Goal: Task Accomplishment & Management: Complete application form

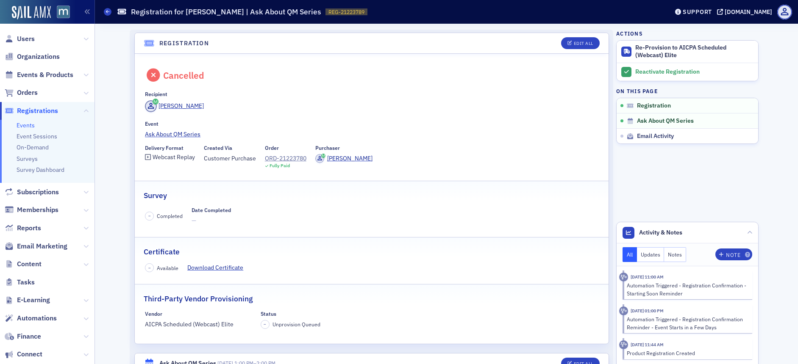
click at [28, 41] on span "Users" at bounding box center [26, 38] width 18 height 9
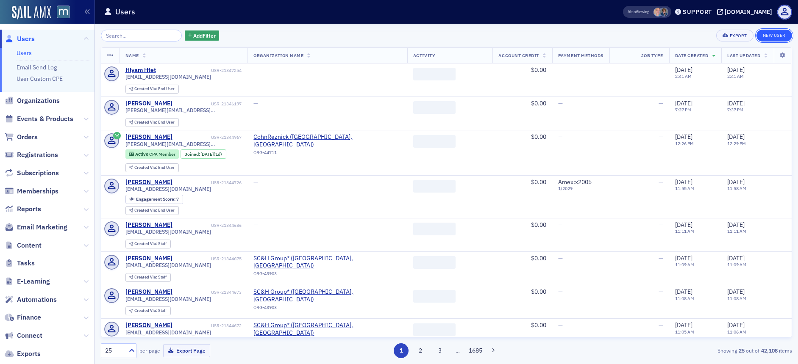
click at [765, 35] on link "New User" at bounding box center [774, 36] width 36 height 12
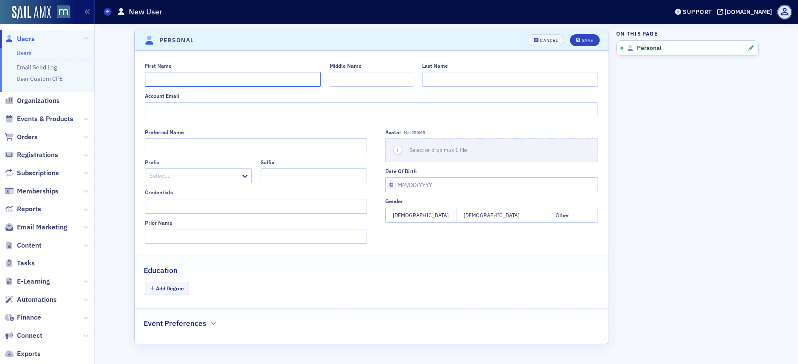
click at [183, 78] on input "First Name" at bounding box center [233, 79] width 176 height 15
type input "Samantha"
type input "Shifrin"
paste input "sshifrin@schgroup.com"
type input "sshifrin@schgroup.com"
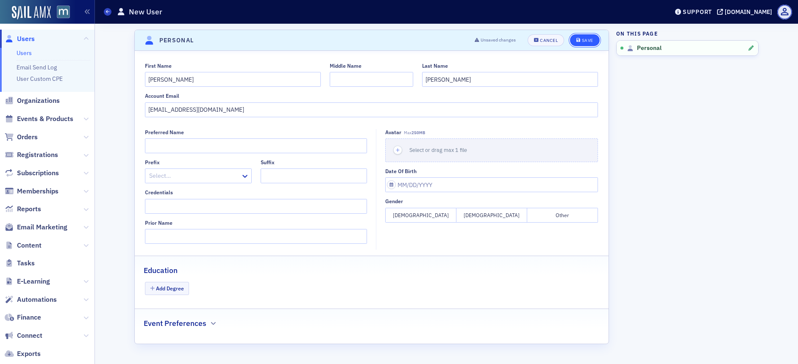
click at [585, 42] on div "Save" at bounding box center [587, 40] width 11 height 5
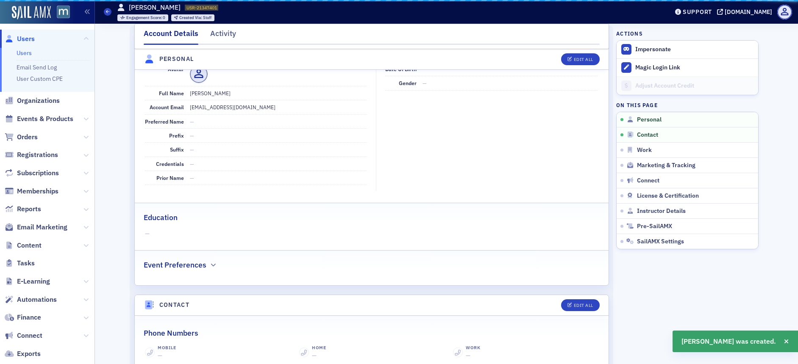
scroll to position [102, 0]
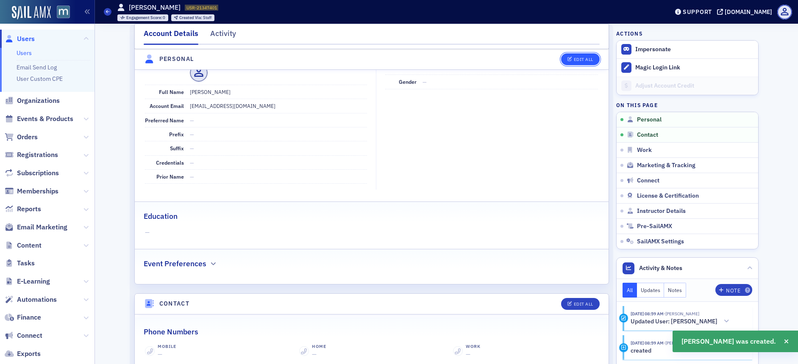
click at [571, 63] on button "Edit All" at bounding box center [580, 59] width 38 height 12
select select "US"
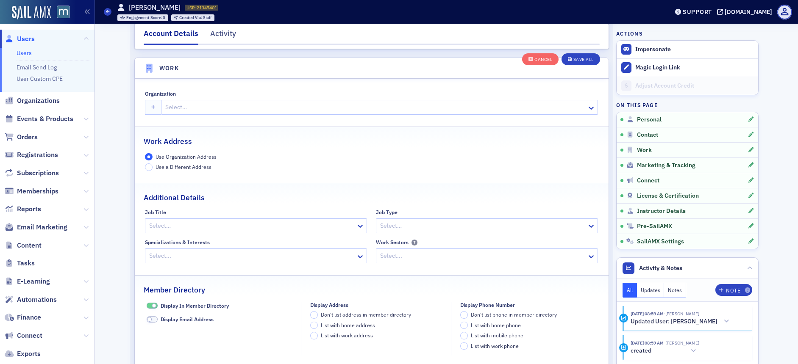
scroll to position [661, 0]
click at [183, 113] on div at bounding box center [375, 109] width 422 height 11
type input "sc"
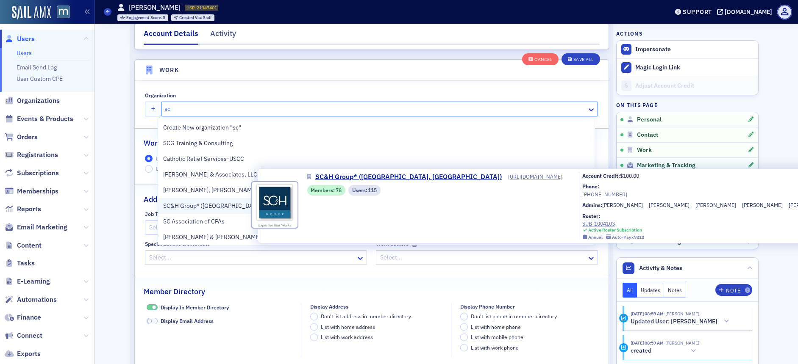
click at [196, 205] on span "SC&H Group* ([GEOGRAPHIC_DATA], [GEOGRAPHIC_DATA])" at bounding box center [243, 206] width 161 height 9
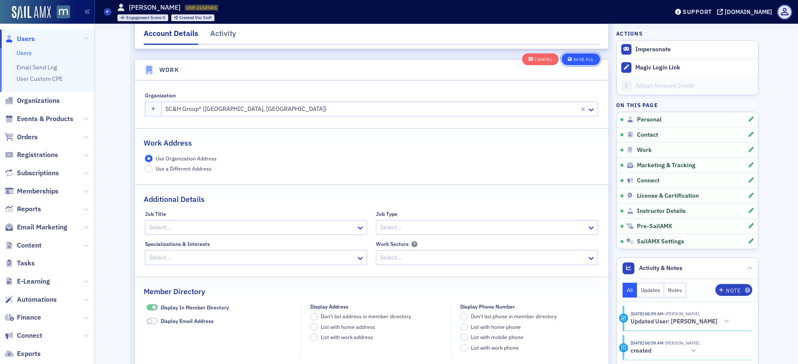
click at [578, 62] on button "Save All" at bounding box center [580, 59] width 38 height 12
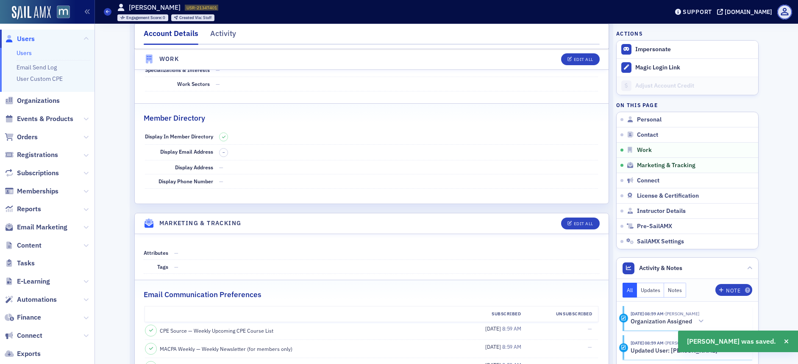
click at [26, 36] on span "Users" at bounding box center [26, 38] width 18 height 9
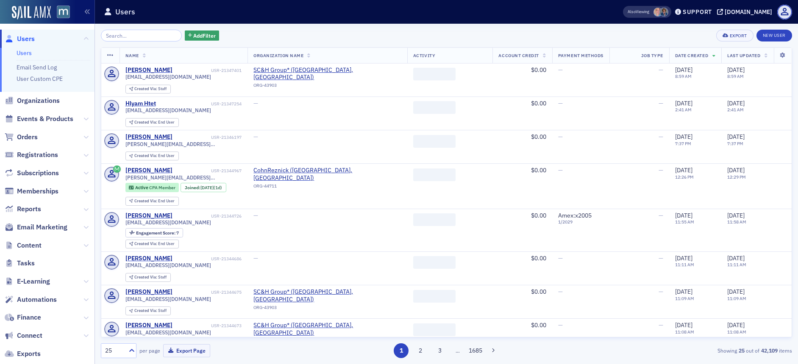
click at [161, 34] on input "search" at bounding box center [141, 36] width 81 height 12
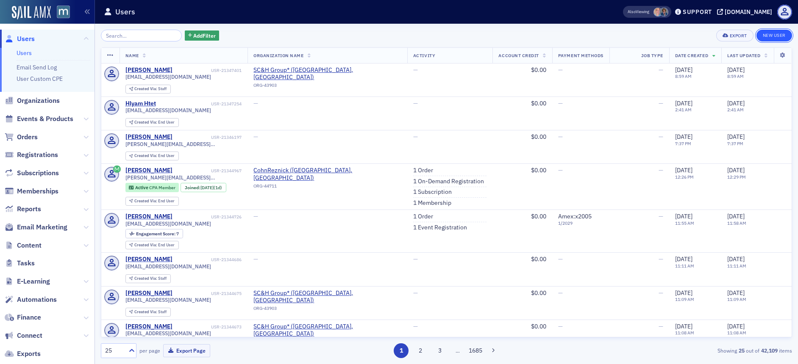
click at [771, 38] on link "New User" at bounding box center [774, 36] width 36 height 12
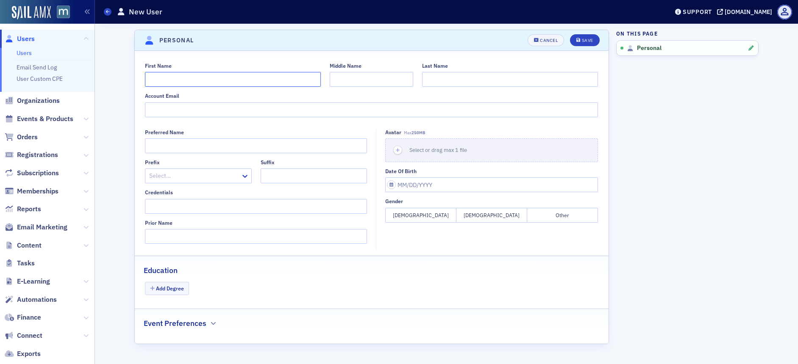
click at [213, 79] on input "First Name" at bounding box center [233, 79] width 176 height 15
type input "Sarah"
type input "y"
type input "U"
type input "Young"
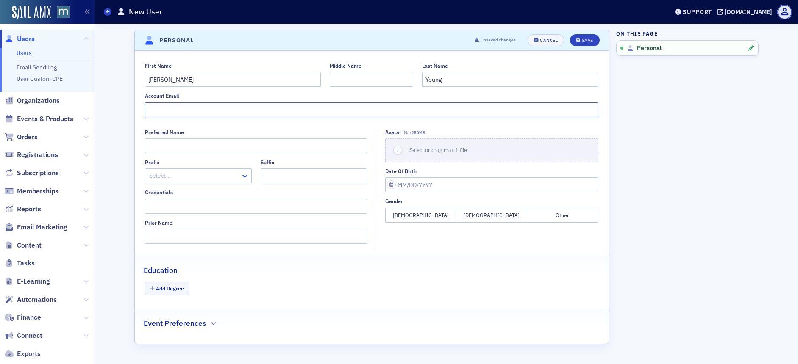
click at [235, 105] on input "Account Email" at bounding box center [371, 110] width 453 height 15
paste input "syoung@schgroup.com"
type input "syoung@schgroup.com"
click at [590, 41] on div "Save" at bounding box center [587, 40] width 11 height 5
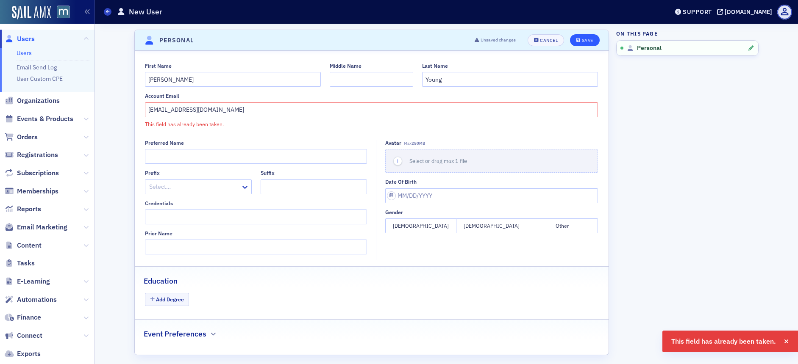
click at [25, 41] on span "Users" at bounding box center [26, 38] width 18 height 9
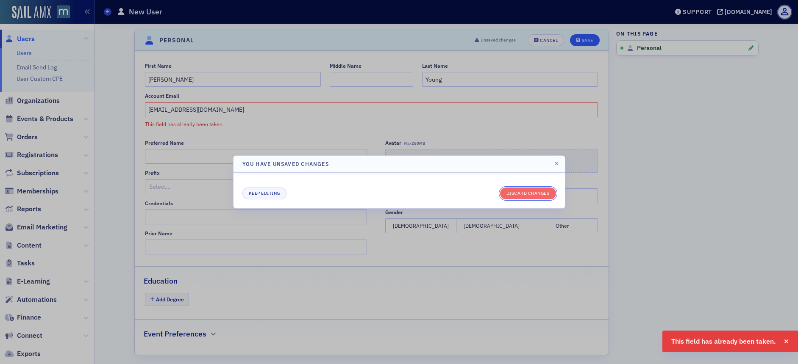
click at [529, 194] on button "Discard changes" at bounding box center [528, 194] width 56 height 12
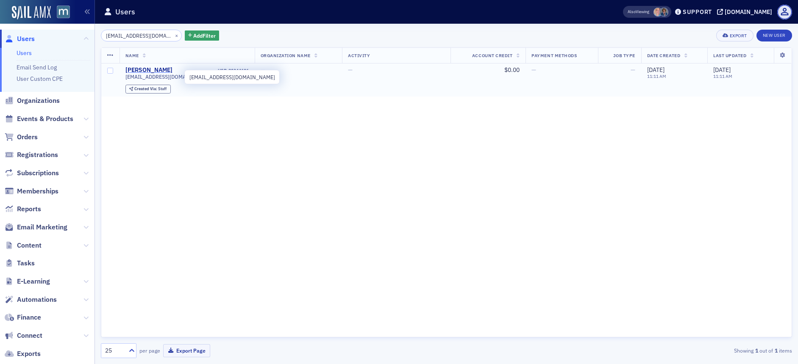
type input "syoung@schgroup.com"
click at [150, 70] on div "Sarah Young" at bounding box center [148, 71] width 47 height 8
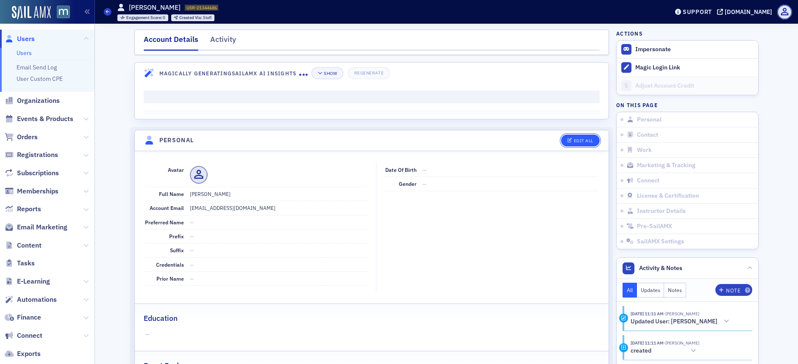
click at [578, 136] on button "Edit All" at bounding box center [580, 141] width 38 height 12
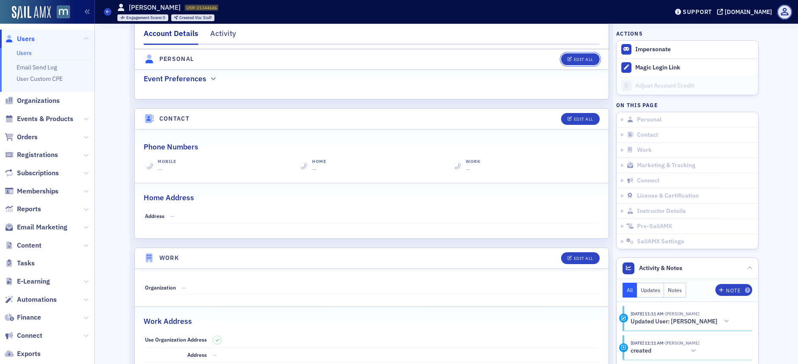
scroll to position [330, 0]
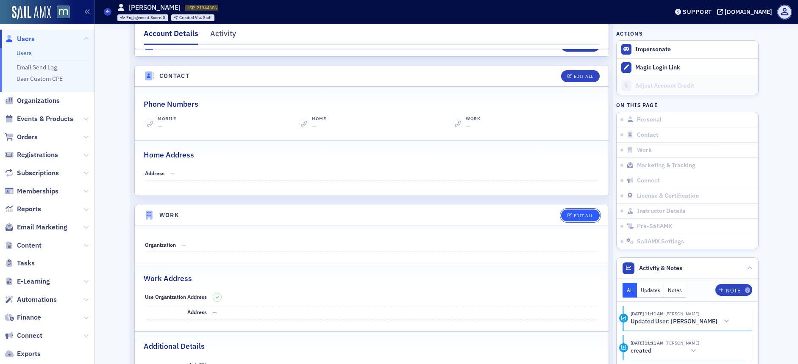
click at [575, 212] on button "Edit All" at bounding box center [580, 216] width 38 height 12
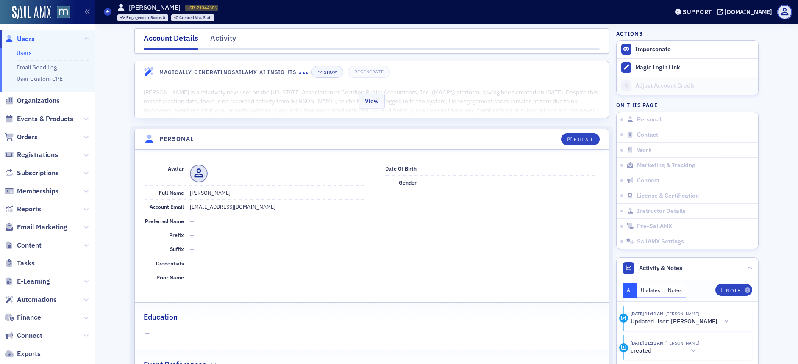
scroll to position [0, 0]
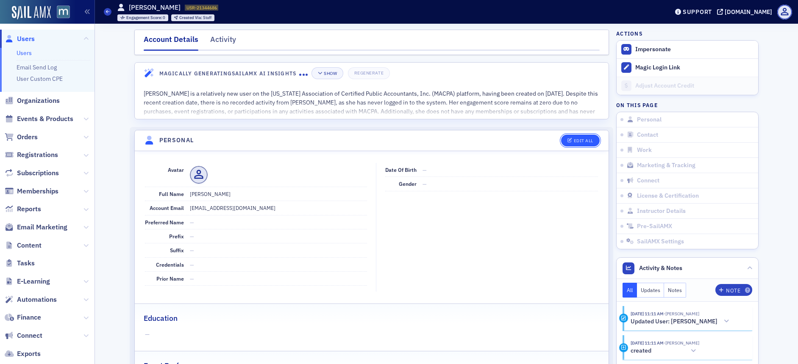
click at [576, 143] on div "Edit All" at bounding box center [583, 141] width 19 height 5
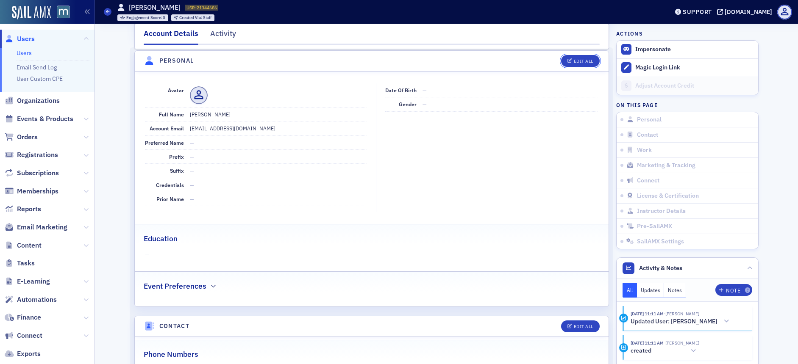
scroll to position [81, 0]
click at [577, 59] on div "Edit All" at bounding box center [583, 60] width 19 height 5
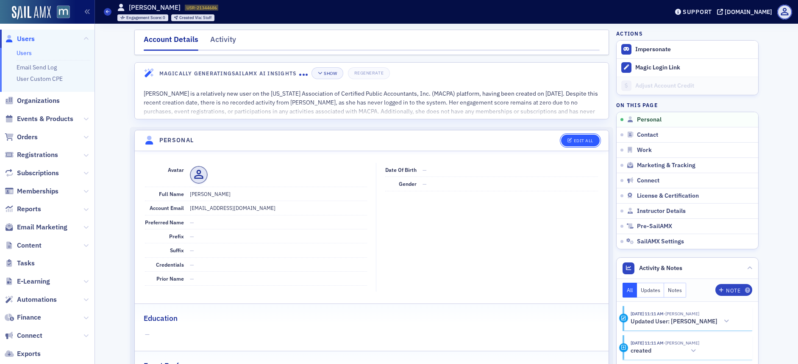
click at [586, 137] on button "Edit All" at bounding box center [580, 141] width 38 height 12
select select "US"
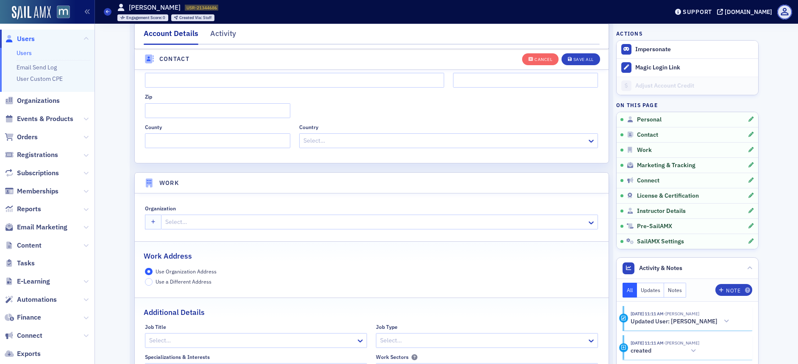
scroll to position [578, 0]
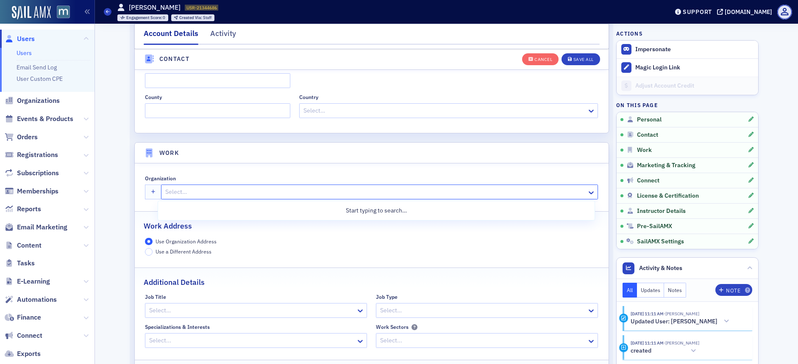
click at [170, 189] on div at bounding box center [375, 192] width 422 height 11
type input "sc"
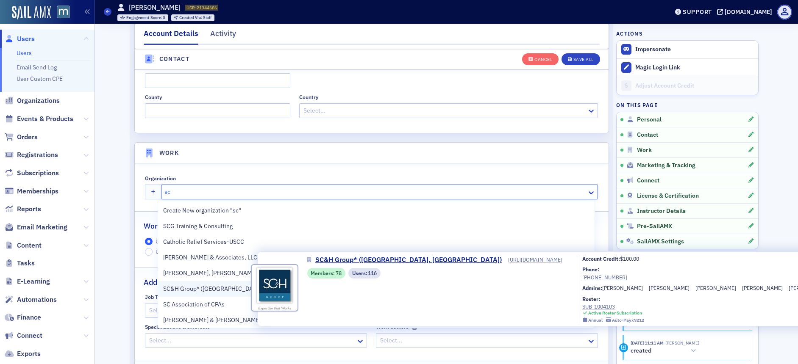
click at [201, 293] on span "SC&H Group* ([GEOGRAPHIC_DATA], [GEOGRAPHIC_DATA])" at bounding box center [243, 289] width 161 height 9
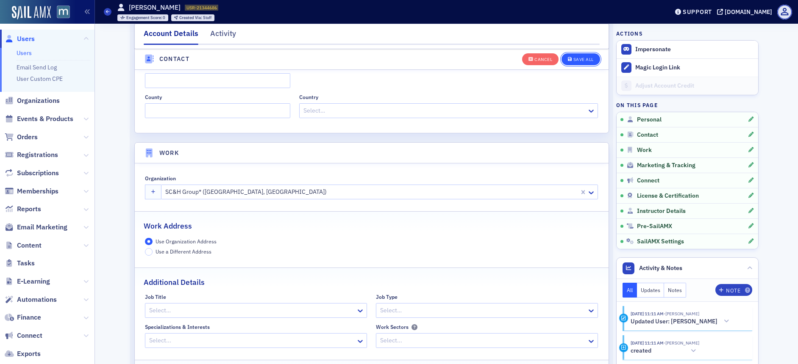
click at [576, 61] on div "Save All" at bounding box center [583, 59] width 20 height 5
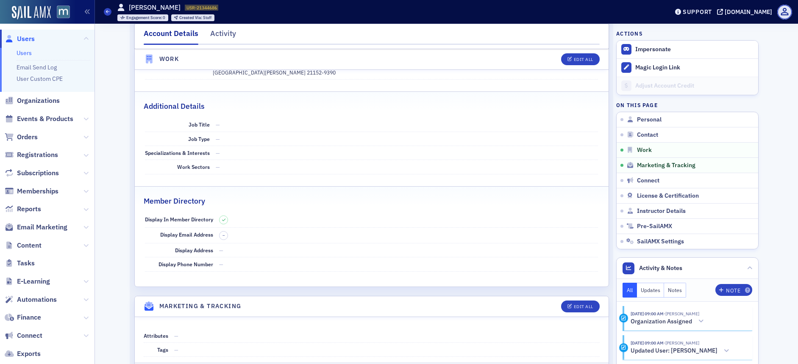
click at [31, 38] on span "Users" at bounding box center [26, 38] width 18 height 9
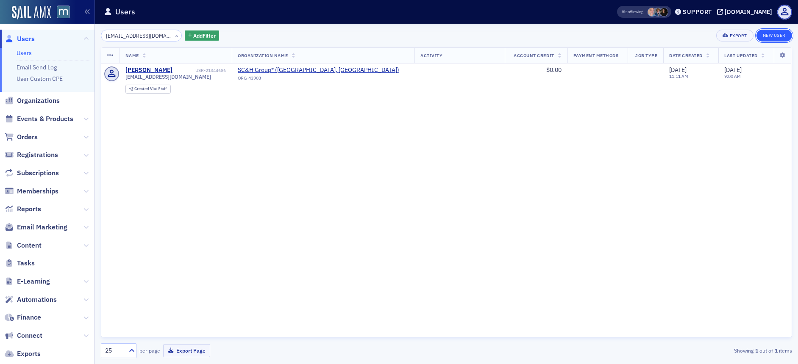
click at [769, 35] on link "New User" at bounding box center [774, 36] width 36 height 12
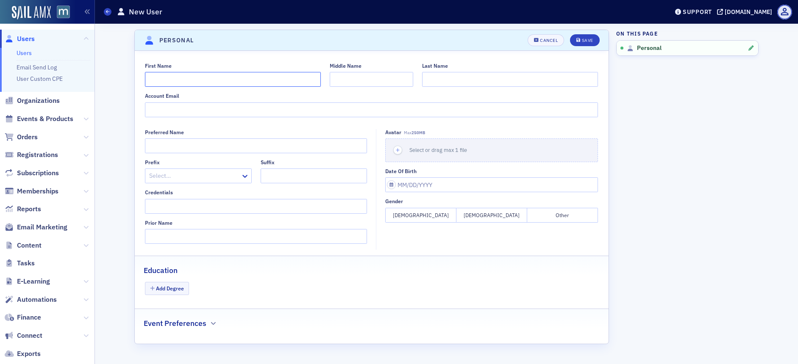
click at [170, 82] on input "First Name" at bounding box center [233, 79] width 176 height 15
type input "Kyle"
type input "Hull"
type input "khull@schgroup.com"
click at [575, 41] on button "Save" at bounding box center [584, 40] width 29 height 12
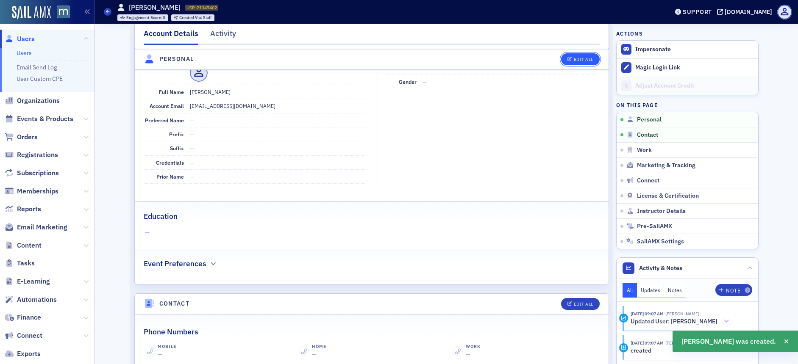
click at [580, 58] on div "Edit All" at bounding box center [583, 59] width 19 height 5
select select "US"
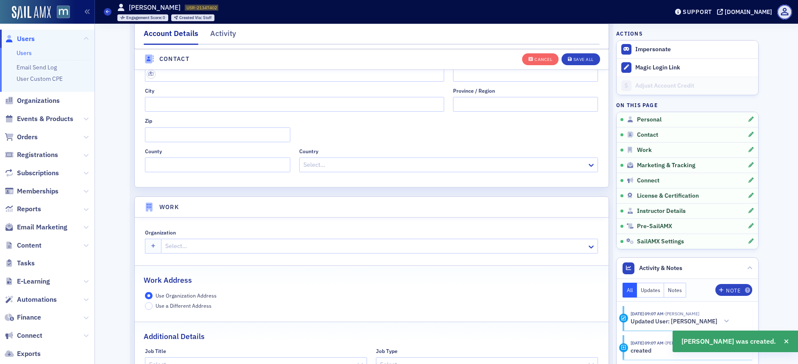
scroll to position [560, 0]
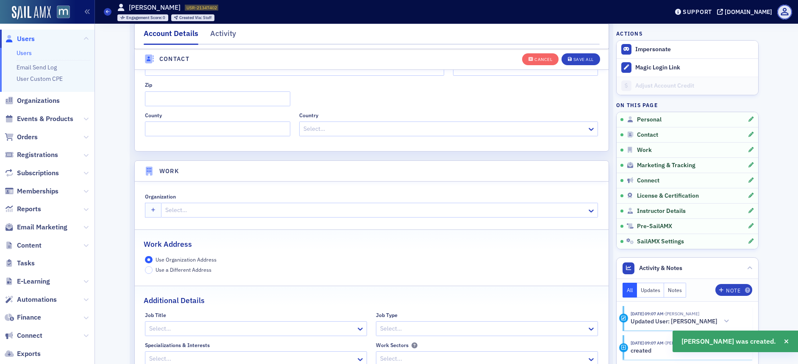
click at [172, 201] on div "Organization Select…" at bounding box center [371, 206] width 453 height 24
click at [174, 205] on div at bounding box center [375, 210] width 422 height 11
type input "sc"
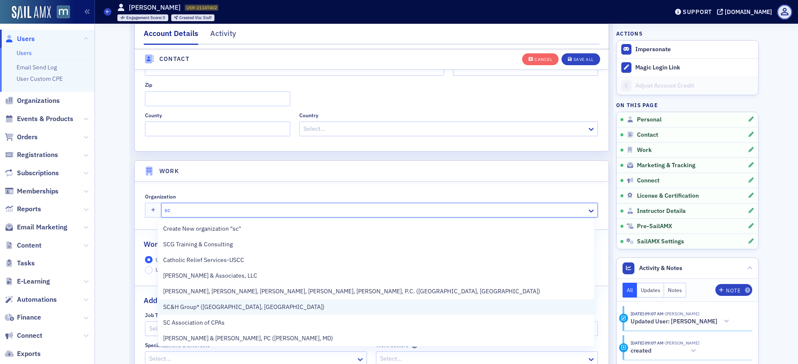
click at [186, 313] on div "SC&H Group* ([GEOGRAPHIC_DATA], [GEOGRAPHIC_DATA])" at bounding box center [376, 308] width 436 height 16
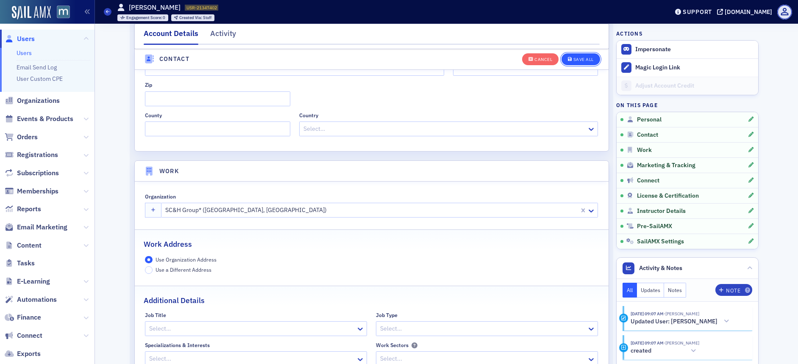
click at [578, 59] on div "Save All" at bounding box center [583, 59] width 20 height 5
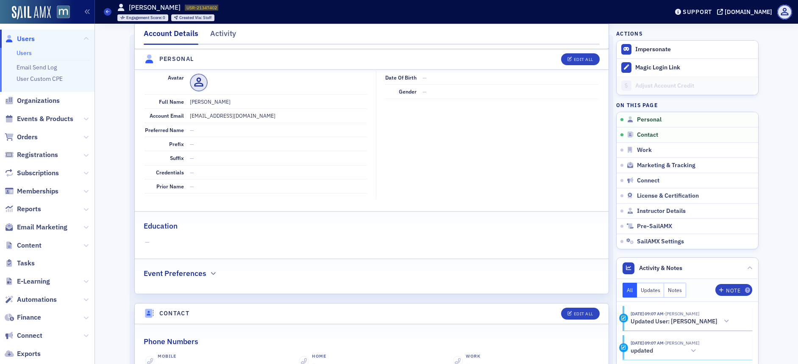
scroll to position [87, 0]
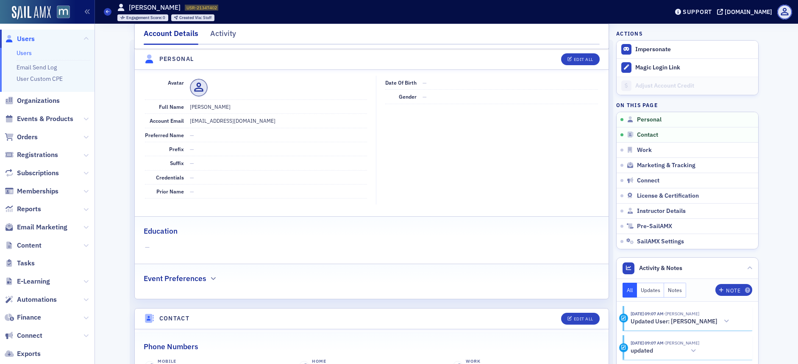
click at [26, 41] on span "Users" at bounding box center [26, 38] width 18 height 9
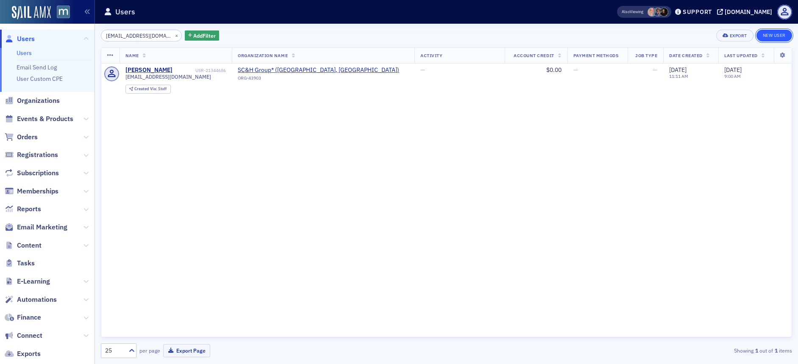
click at [777, 40] on link "New User" at bounding box center [774, 36] width 36 height 12
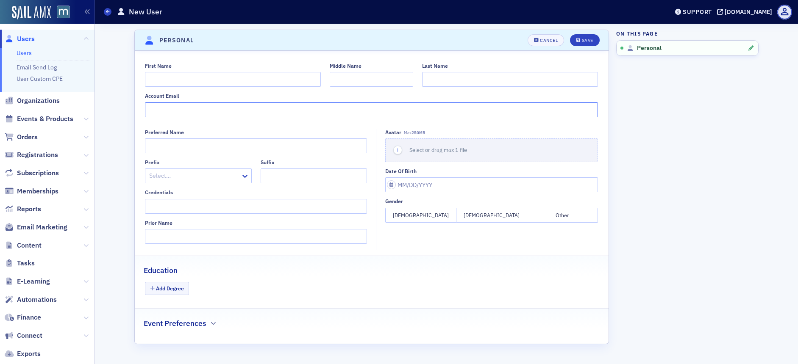
click at [234, 106] on input "Account Email" at bounding box center [371, 110] width 453 height 15
paste input "cleggett@schgroup.com"
type input "cleggett@schgroup.com"
click at [192, 79] on input "First Name" at bounding box center [233, 79] width 176 height 15
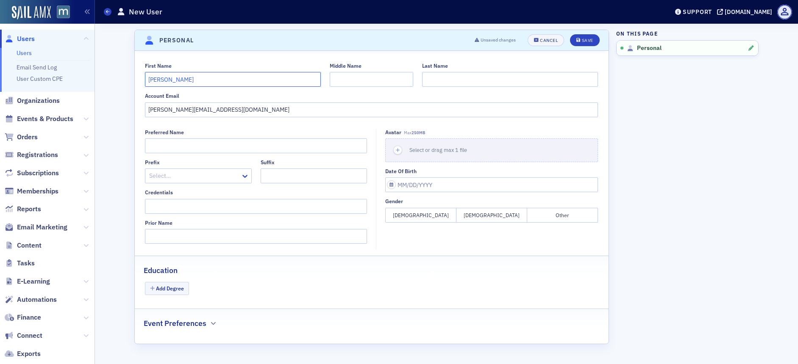
type input "Courtney"
type input "Leggett"
drag, startPoint x: 184, startPoint y: 80, endPoint x: 155, endPoint y: 81, distance: 28.8
click at [155, 81] on input "Courtney" at bounding box center [233, 79] width 176 height 15
type input "Cortney"
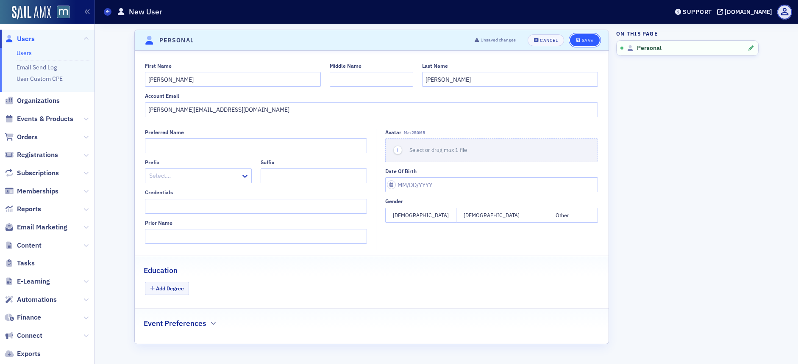
click at [579, 39] on icon "submit" at bounding box center [578, 40] width 4 height 5
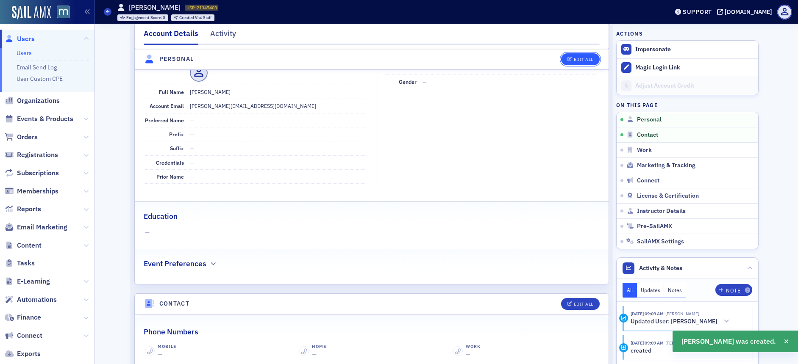
click at [572, 64] on button "Edit All" at bounding box center [580, 59] width 38 height 12
select select "US"
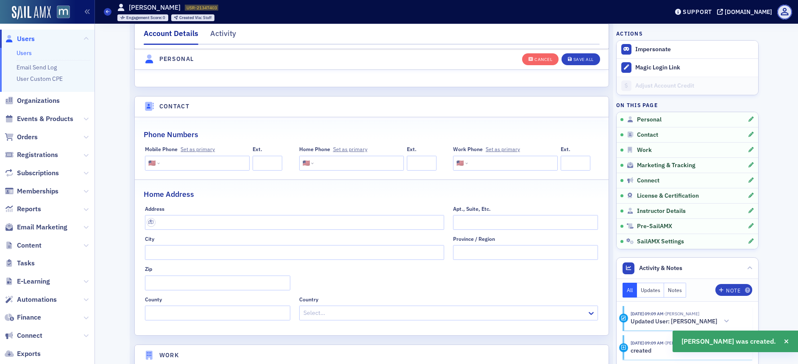
scroll to position [489, 0]
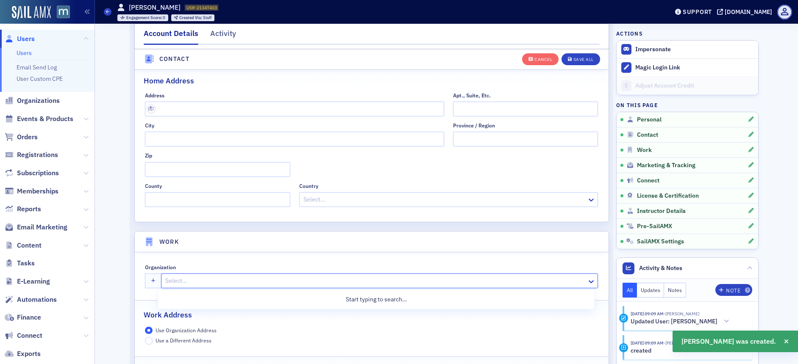
click at [194, 282] on div at bounding box center [375, 281] width 422 height 11
type input "sc"
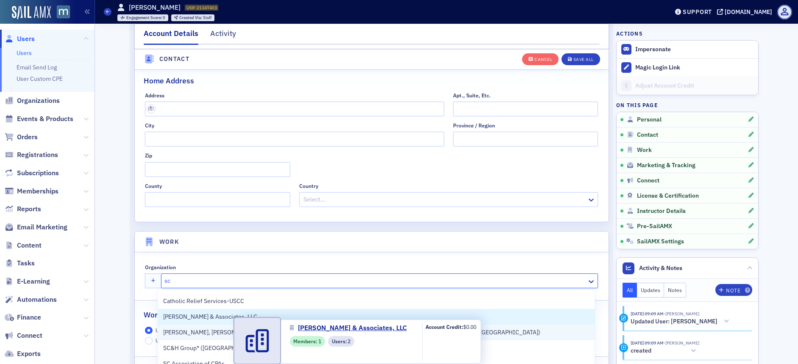
scroll to position [44, 0]
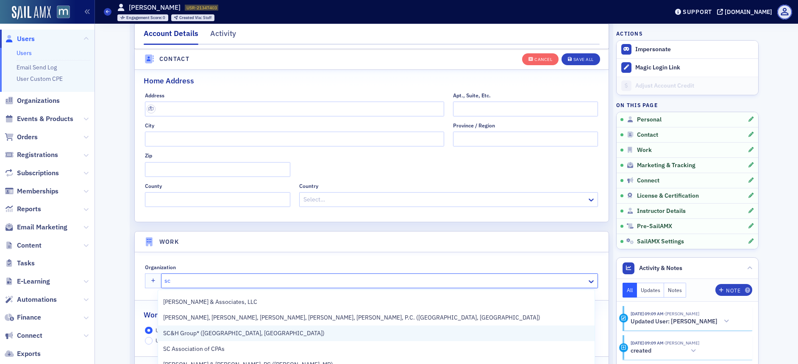
click at [200, 338] on span "SC&H Group* ([GEOGRAPHIC_DATA], [GEOGRAPHIC_DATA])" at bounding box center [243, 333] width 161 height 9
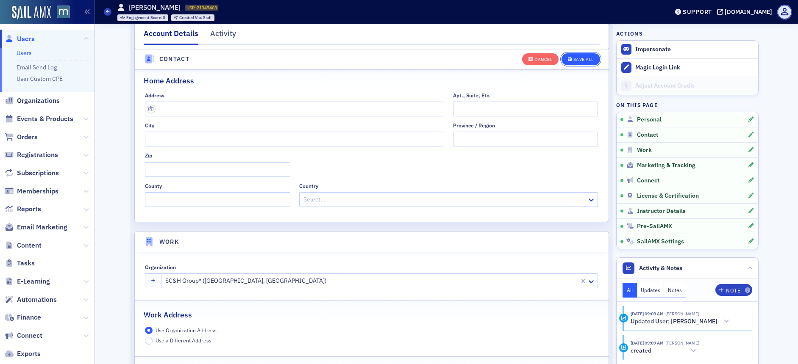
click at [574, 64] on button "Save All" at bounding box center [580, 59] width 38 height 12
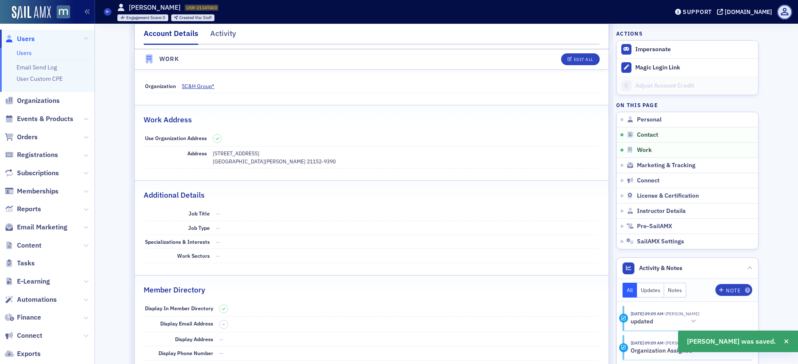
click at [25, 36] on span "Users" at bounding box center [26, 38] width 18 height 9
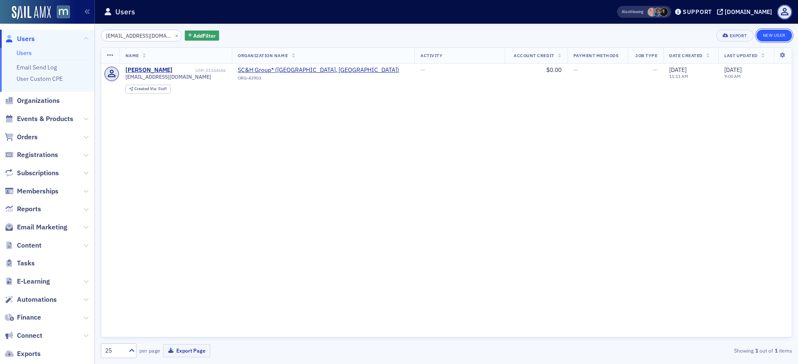
click at [772, 38] on link "New User" at bounding box center [774, 36] width 36 height 12
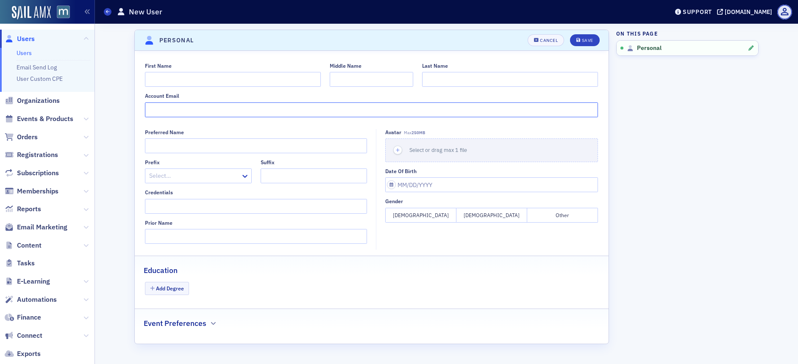
click at [194, 113] on input "Account Email" at bounding box center [371, 110] width 453 height 15
paste input "[EMAIL_ADDRESS][DOMAIN_NAME]"
type input "[EMAIL_ADDRESS][DOMAIN_NAME]"
click at [195, 79] on input "First Name" at bounding box center [233, 79] width 176 height 15
type input "Jennifer"
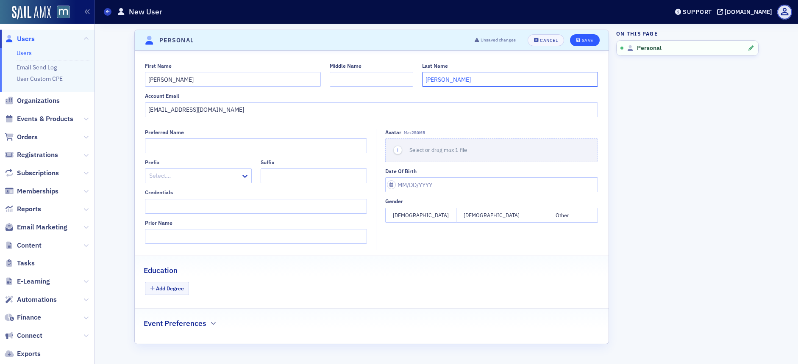
type input "Dudley"
click at [580, 36] on button "Save" at bounding box center [584, 40] width 29 height 12
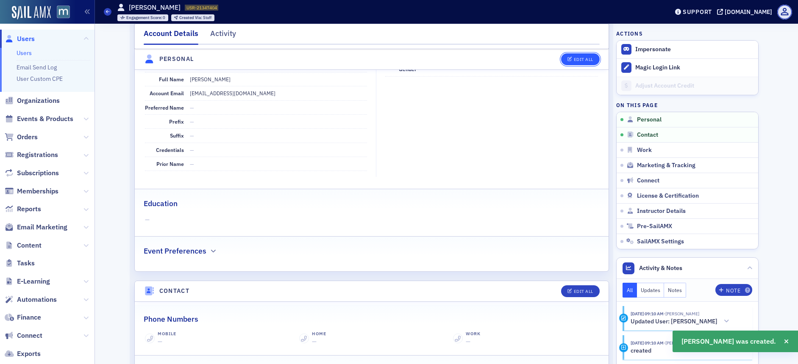
click at [581, 59] on div "Edit All" at bounding box center [583, 59] width 19 height 5
select select "US"
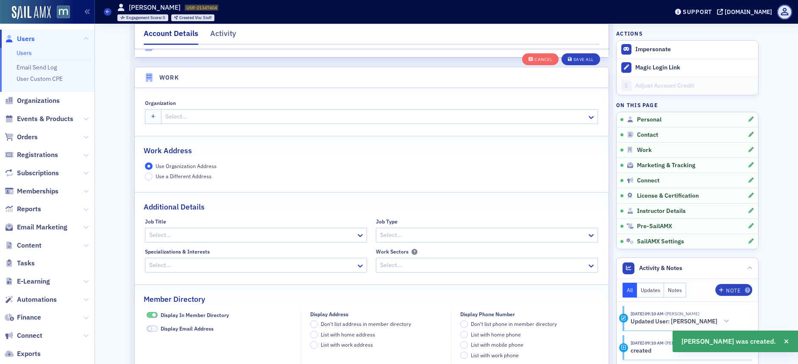
scroll to position [652, 0]
click at [187, 121] on div at bounding box center [375, 118] width 422 height 11
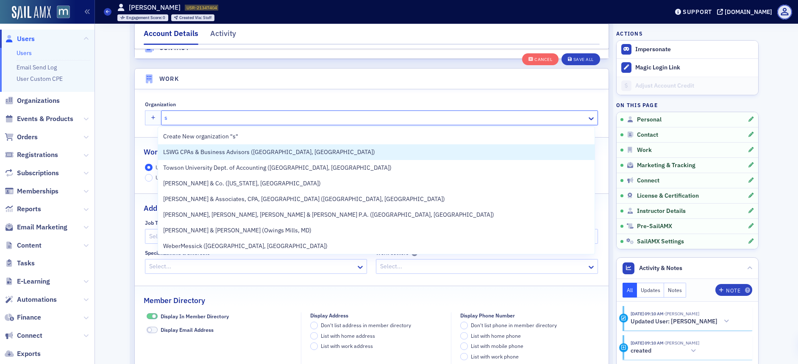
type input "sc"
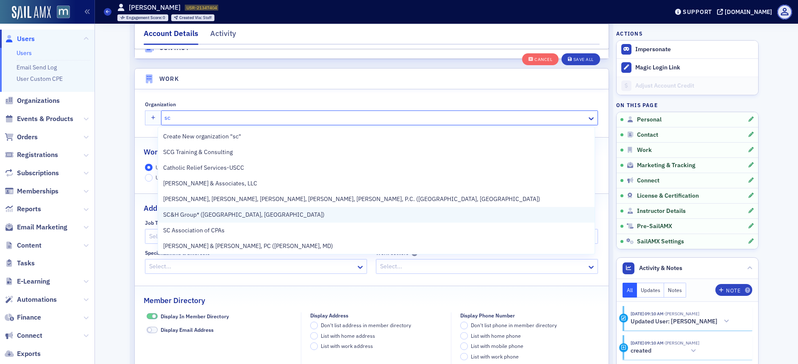
click at [204, 214] on span "SC&H Group* (Sparks Glencoe, MD)" at bounding box center [243, 215] width 161 height 9
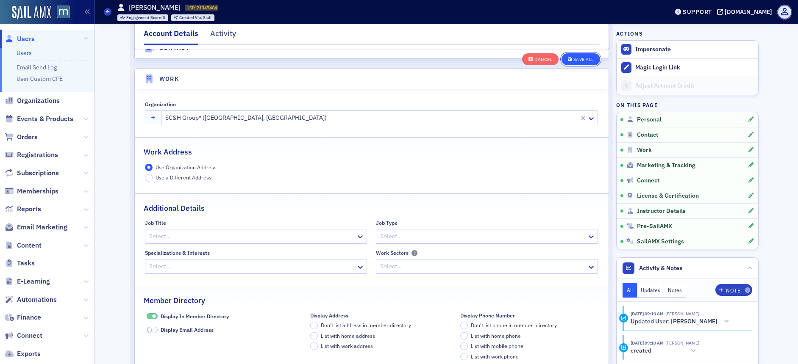
click at [580, 61] on div "Save All" at bounding box center [583, 59] width 20 height 5
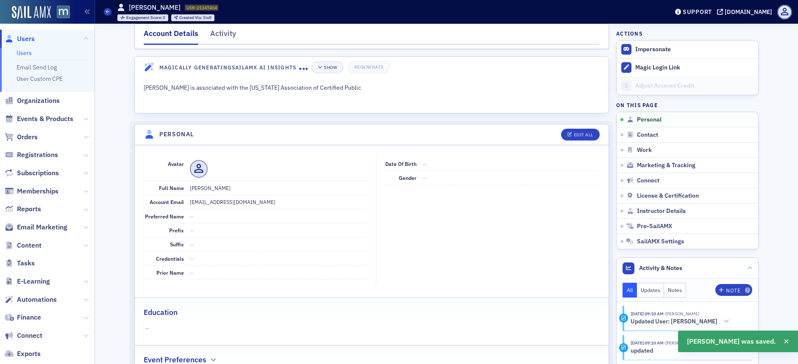
scroll to position [0, 0]
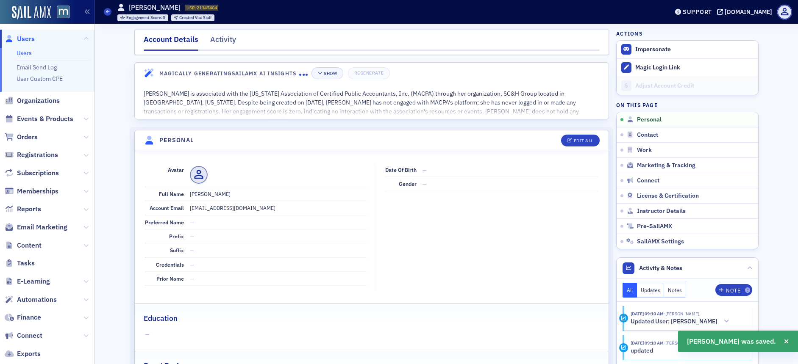
click at [23, 38] on span "Users" at bounding box center [26, 38] width 18 height 9
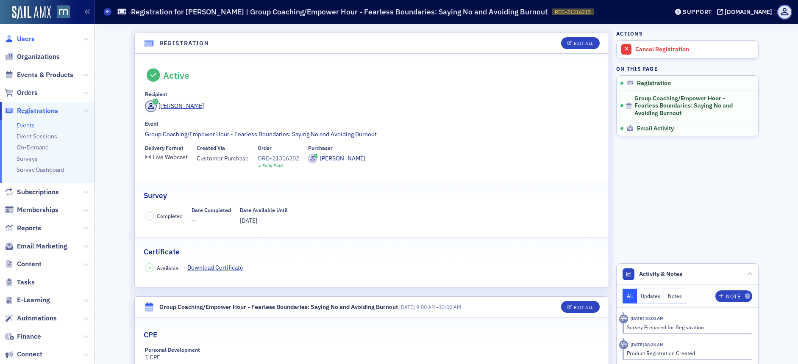
scroll to position [22, 0]
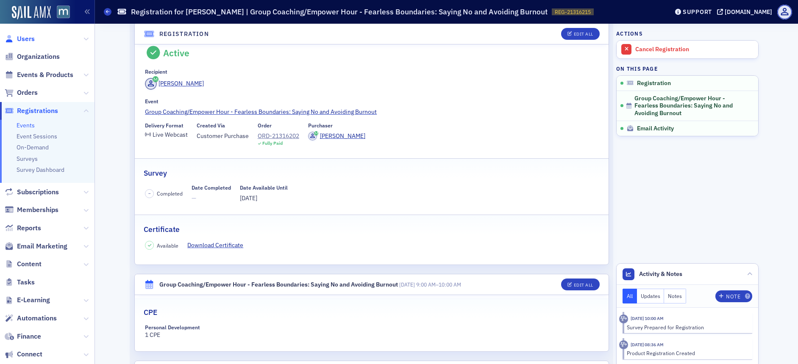
click at [26, 37] on span "Users" at bounding box center [26, 38] width 18 height 9
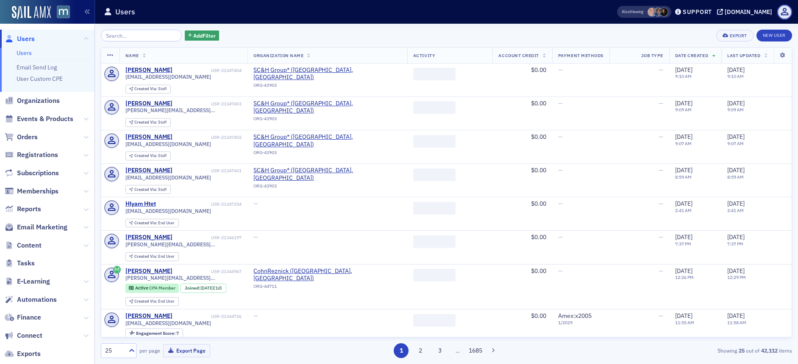
click at [150, 36] on input "search" at bounding box center [141, 36] width 81 height 12
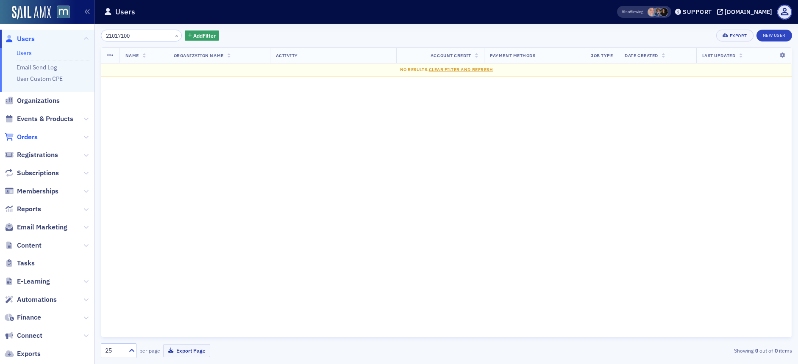
type input "21017100"
click at [33, 134] on span "Orders" at bounding box center [27, 137] width 21 height 9
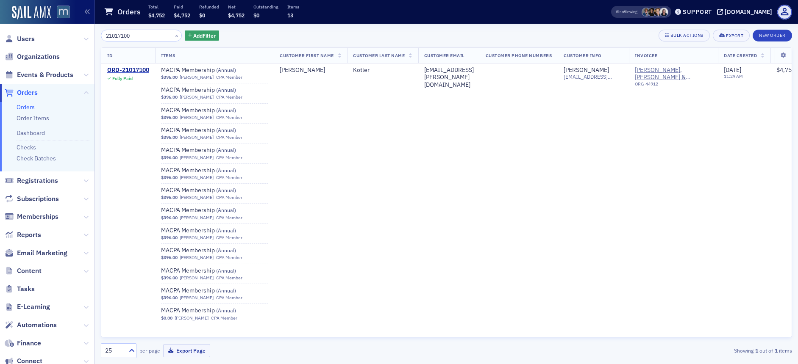
type input "21017100"
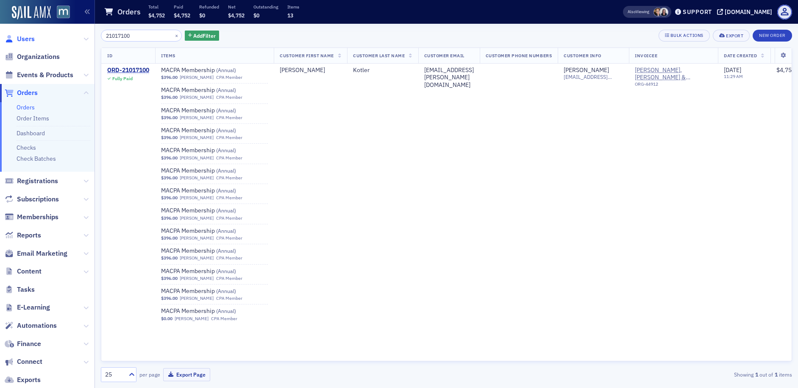
click at [31, 39] on span "Users" at bounding box center [26, 38] width 18 height 9
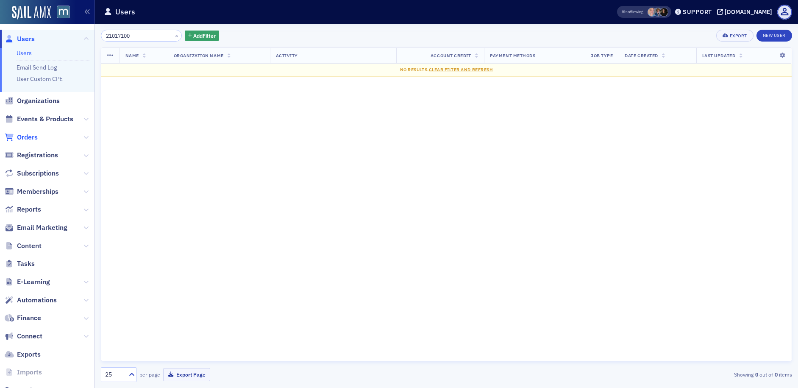
click at [25, 138] on span "Orders" at bounding box center [27, 137] width 21 height 9
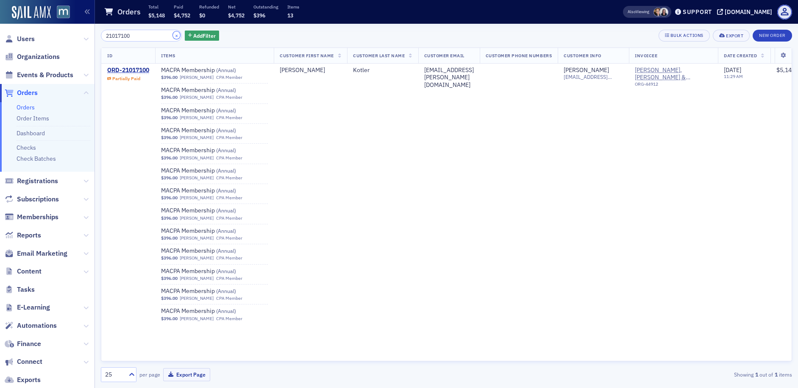
click at [173, 35] on button "×" at bounding box center [177, 35] width 8 height 8
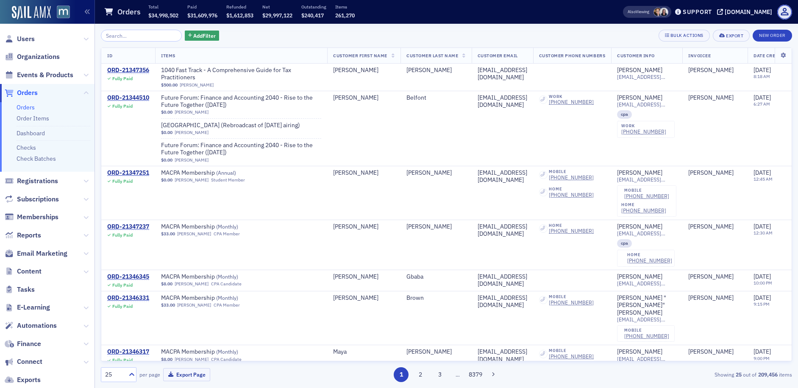
click at [32, 94] on span "Orders" at bounding box center [27, 92] width 21 height 9
click at [25, 39] on span "Users" at bounding box center [26, 38] width 18 height 9
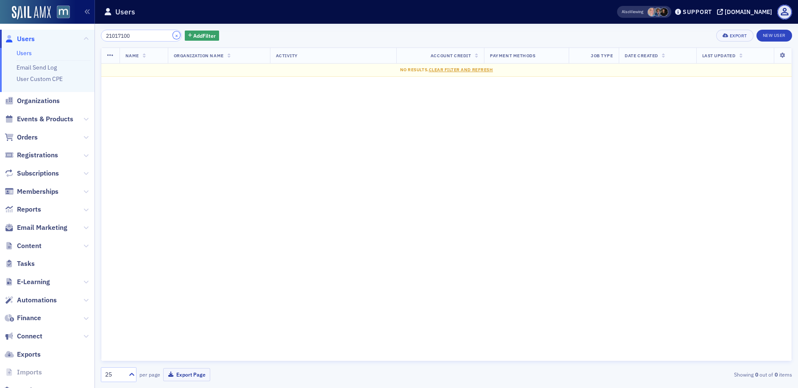
click at [173, 36] on button "×" at bounding box center [177, 35] width 8 height 8
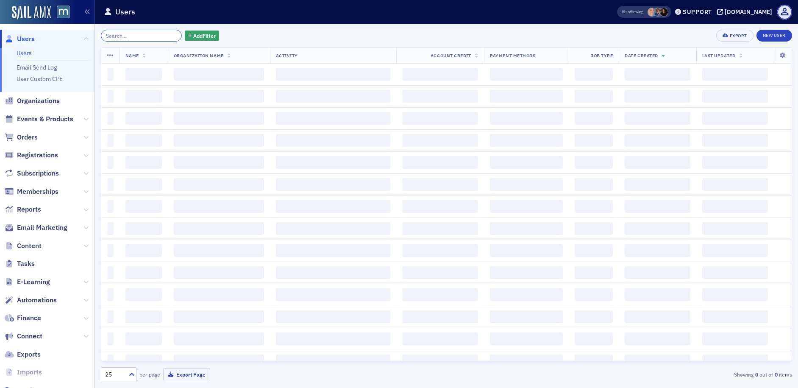
click at [152, 36] on input "search" at bounding box center [141, 36] width 81 height 12
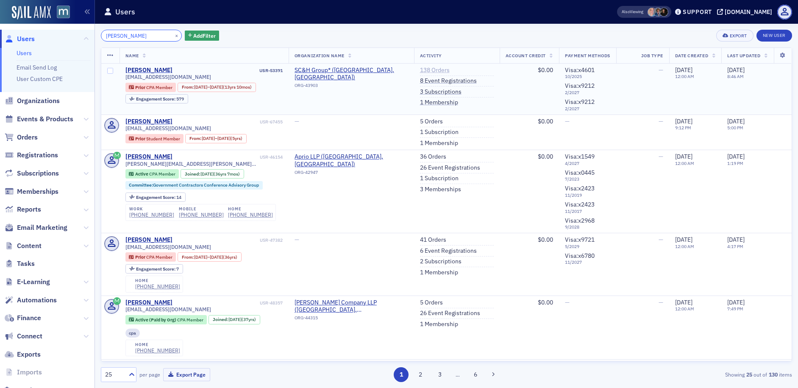
type input "TERESA MORR"
click at [424, 70] on link "138 Orders" at bounding box center [435, 71] width 30 height 8
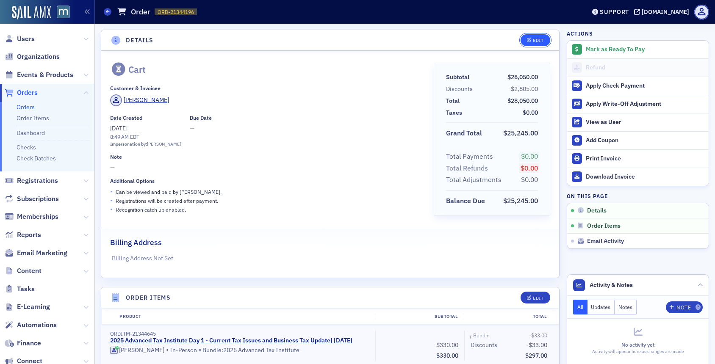
click at [528, 43] on button "Edit" at bounding box center [535, 40] width 29 height 12
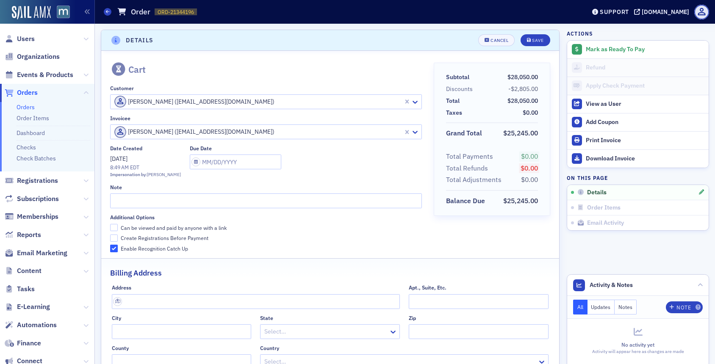
scroll to position [2, 0]
click at [112, 227] on input "Can be viewed and paid by anyone with a link" at bounding box center [114, 226] width 8 height 8
checkbox input "true"
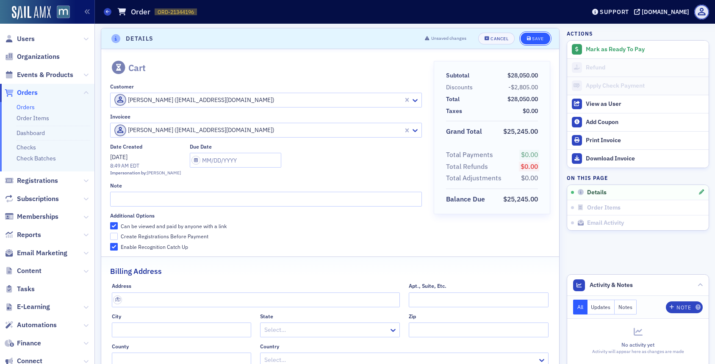
click at [527, 40] on icon "submit" at bounding box center [529, 38] width 4 height 5
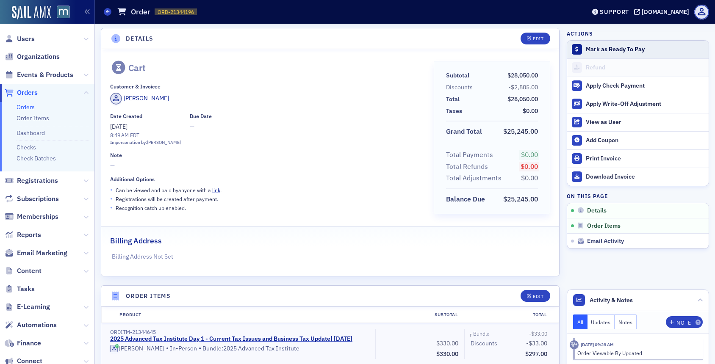
click at [596, 49] on div "Mark as Ready To Pay" at bounding box center [645, 50] width 119 height 8
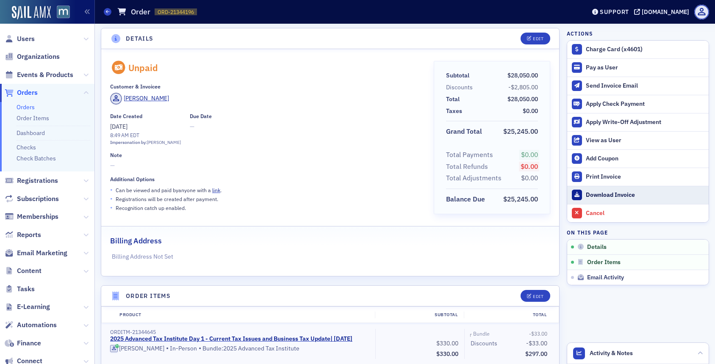
click at [618, 198] on div "Download Invoice" at bounding box center [645, 196] width 119 height 8
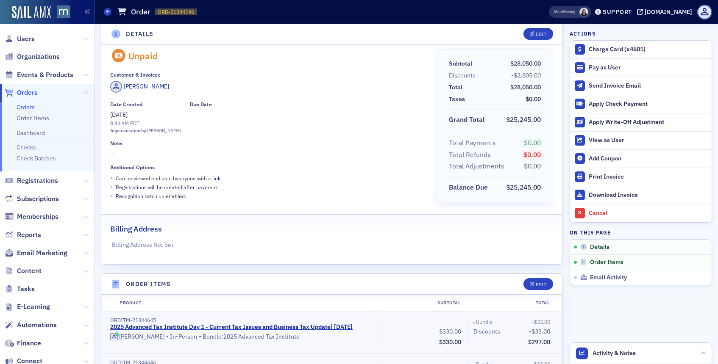
scroll to position [0, 0]
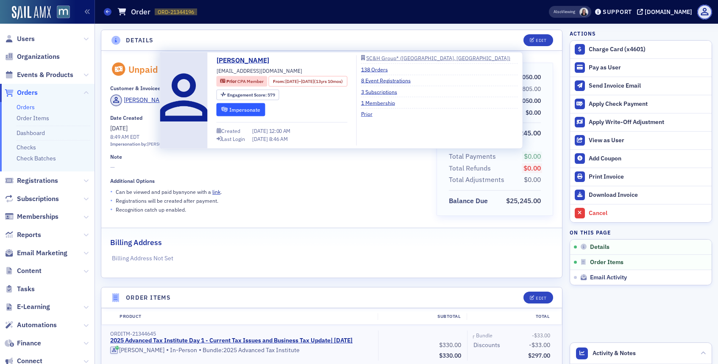
click at [246, 104] on button "Impersonate" at bounding box center [241, 109] width 49 height 13
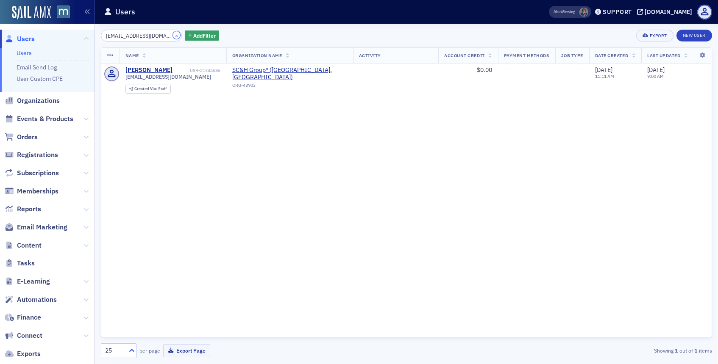
click at [173, 35] on button "×" at bounding box center [177, 35] width 8 height 8
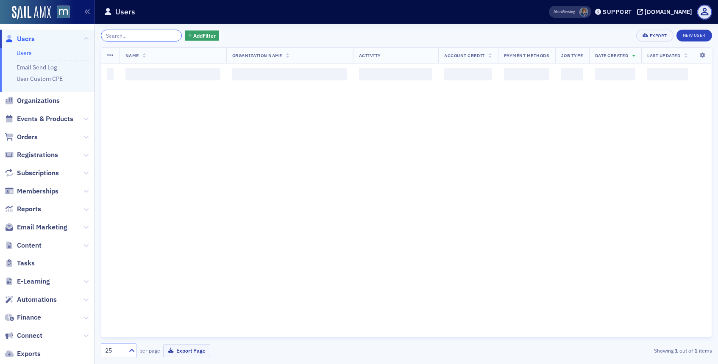
click at [164, 35] on input "search" at bounding box center [141, 36] width 81 height 12
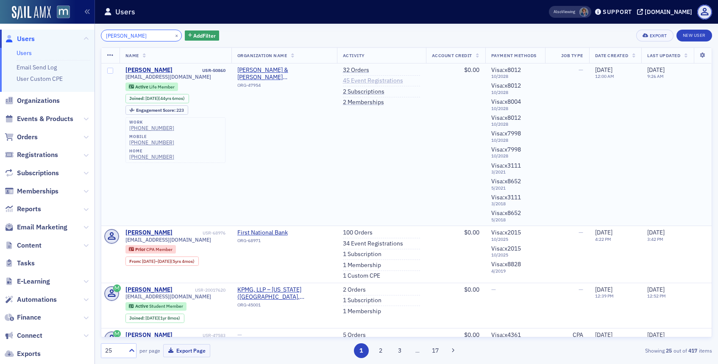
type input "[PERSON_NAME]"
click at [356, 77] on link "45 Event Registrations" at bounding box center [373, 81] width 60 height 8
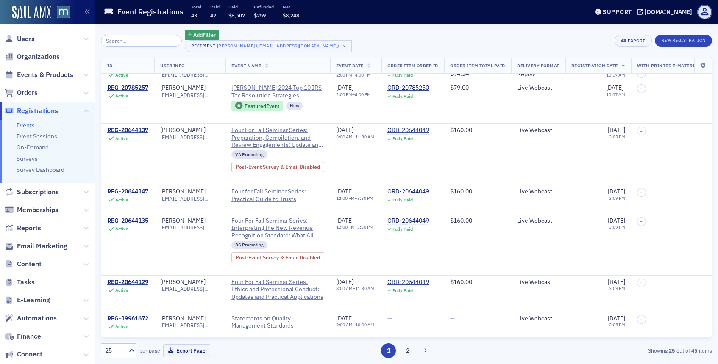
scroll to position [117, 0]
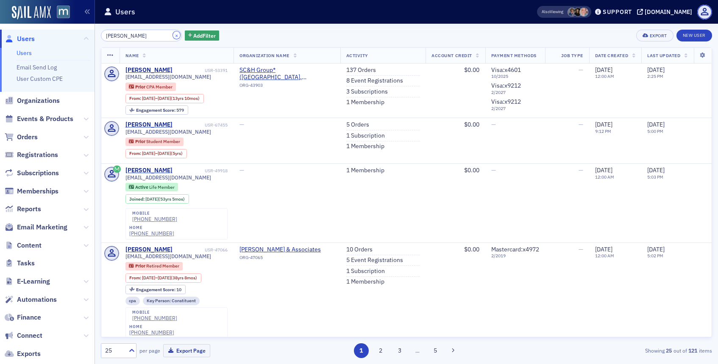
click at [173, 34] on button "×" at bounding box center [177, 35] width 8 height 8
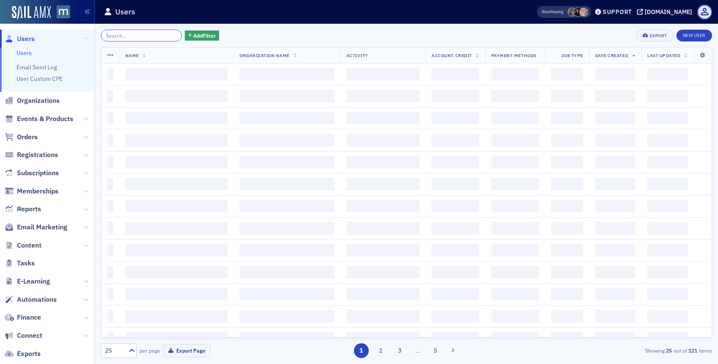
click at [138, 36] on input "search" at bounding box center [141, 36] width 81 height 12
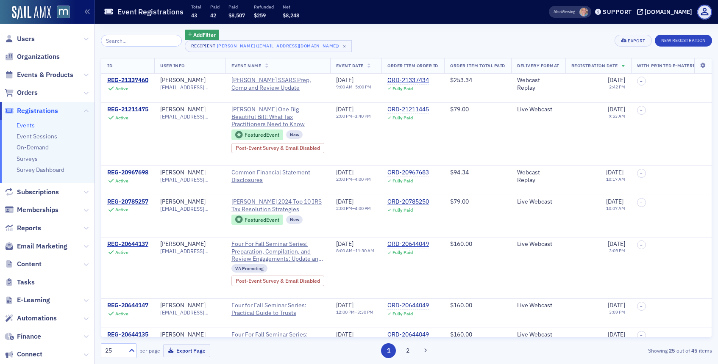
scroll to position [117, 0]
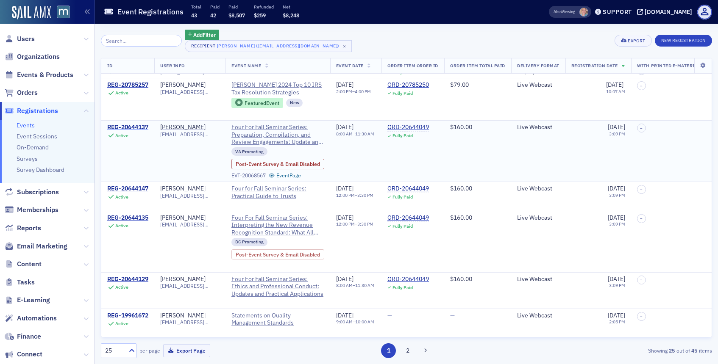
click at [134, 127] on div "REG-20644137" at bounding box center [127, 128] width 41 height 8
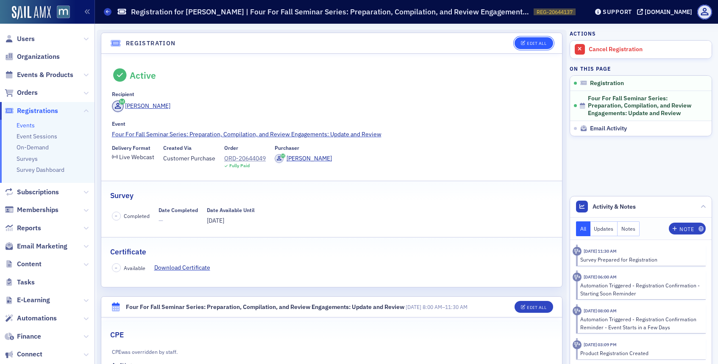
click at [526, 47] on button "Edit All" at bounding box center [533, 43] width 38 height 12
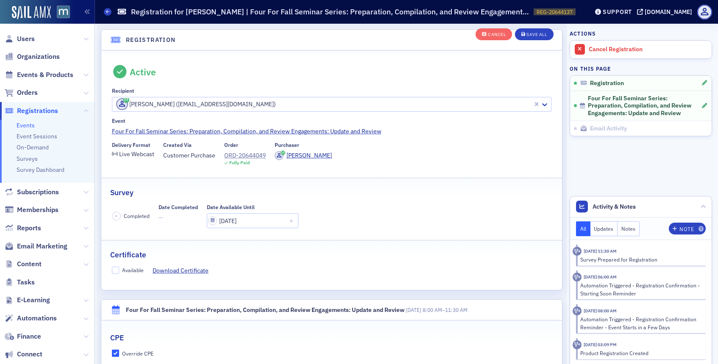
scroll to position [22, 0]
click at [115, 267] on input "Available" at bounding box center [116, 270] width 8 height 8
checkbox input "true"
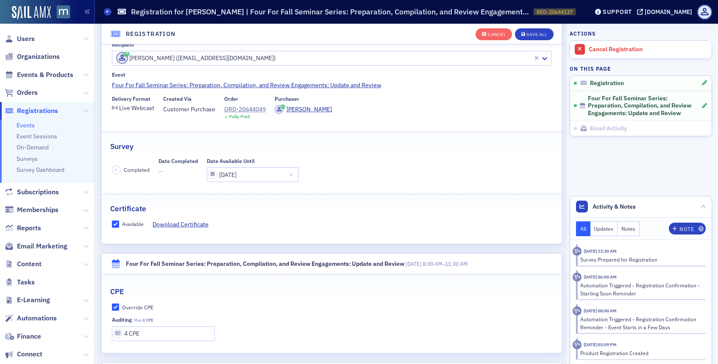
scroll to position [88, 0]
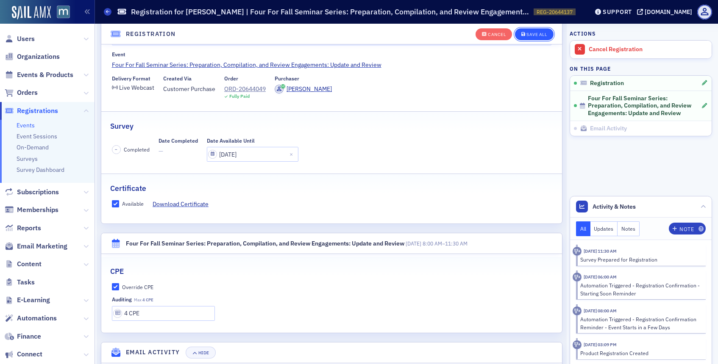
click at [529, 36] on div "Save All" at bounding box center [536, 34] width 20 height 5
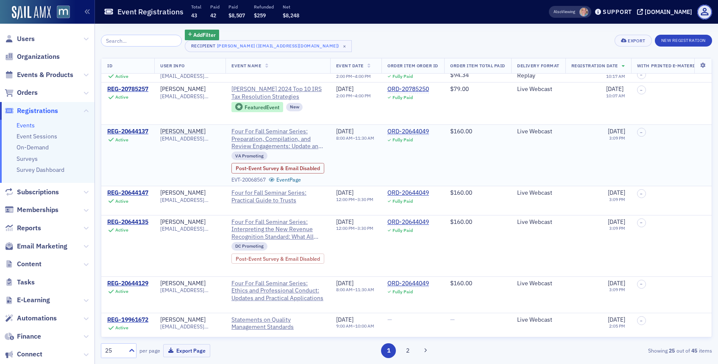
scroll to position [131, 0]
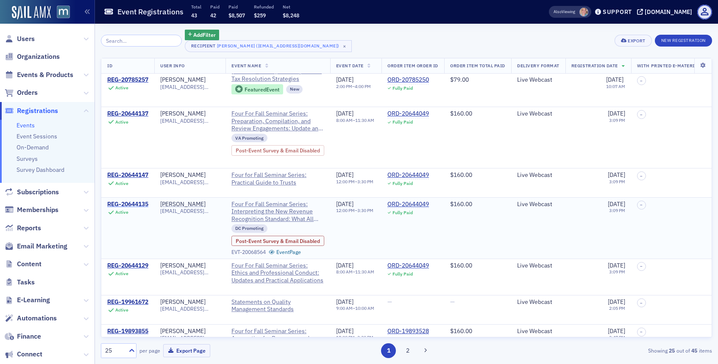
click at [129, 206] on div "REG-20644135" at bounding box center [127, 205] width 41 height 8
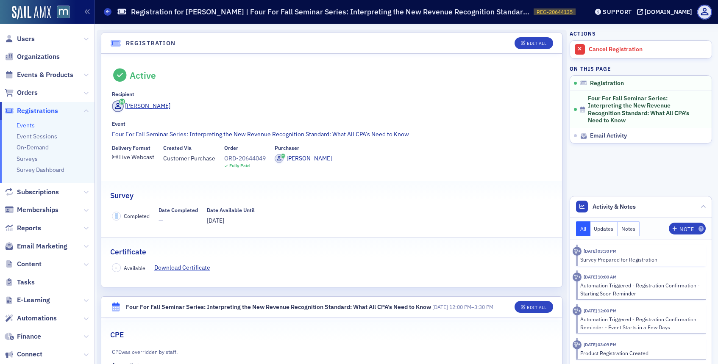
drag, startPoint x: 129, startPoint y: 206, endPoint x: 158, endPoint y: 190, distance: 33.7
click at [158, 190] on fieldset "Survey – Completed Date Completed — Date Available Until [DATE]" at bounding box center [331, 206] width 461 height 51
click at [158, 193] on div "Survey" at bounding box center [331, 191] width 443 height 20
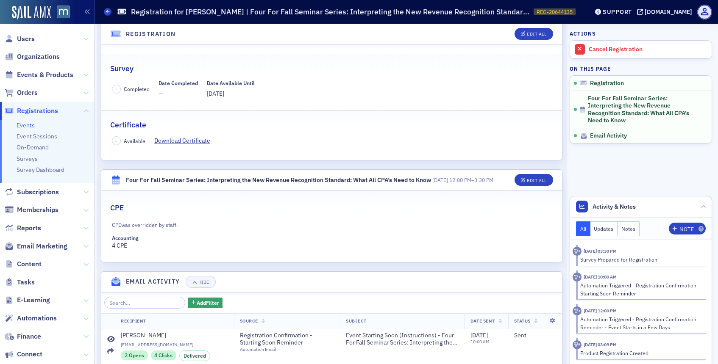
scroll to position [128, 0]
click at [535, 24] on header "Registration Edit All" at bounding box center [331, 34] width 461 height 21
click at [530, 35] on div "Edit All" at bounding box center [536, 34] width 19 height 5
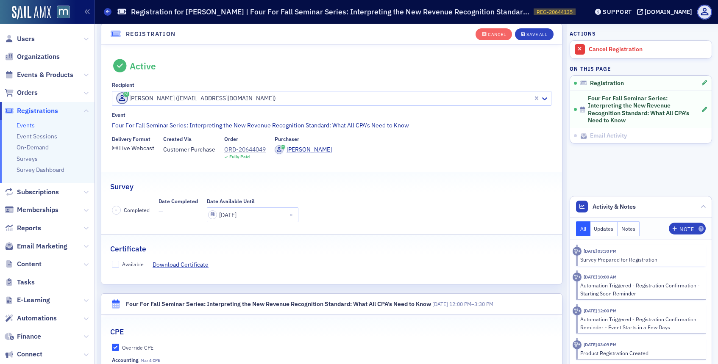
scroll to position [22, 0]
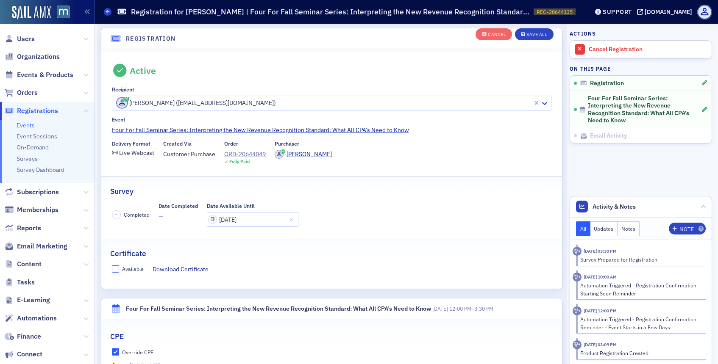
click at [116, 269] on input "Available" at bounding box center [116, 270] width 8 height 8
checkbox input "true"
click at [536, 38] on button "Save All" at bounding box center [534, 34] width 38 height 12
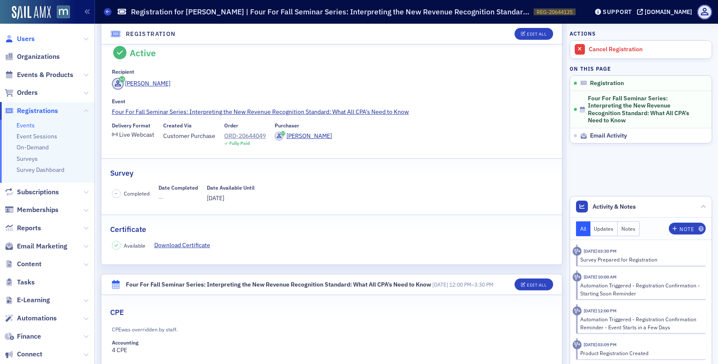
click at [26, 40] on span "Users" at bounding box center [26, 38] width 18 height 9
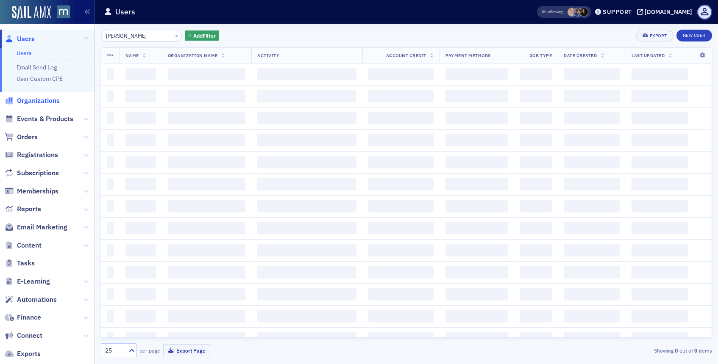
click at [44, 102] on span "Organizations" at bounding box center [38, 100] width 43 height 9
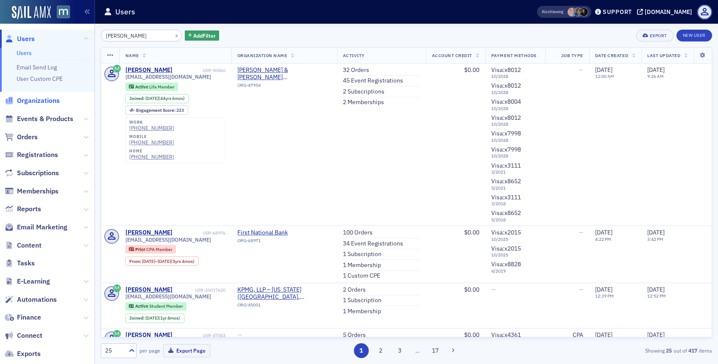
click at [44, 102] on span "Organizations" at bounding box center [38, 100] width 43 height 9
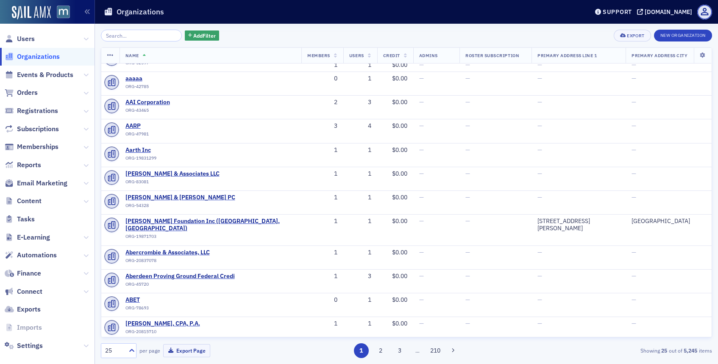
scroll to position [323, 0]
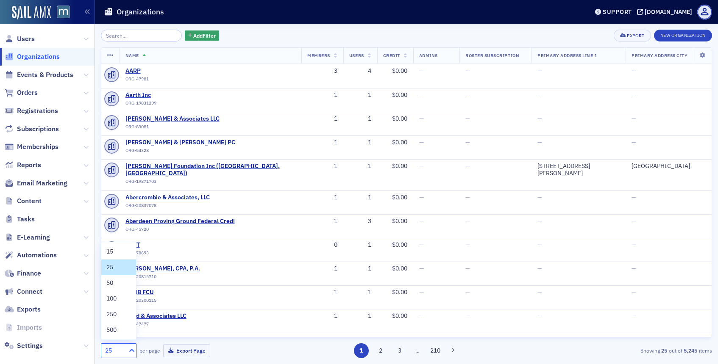
click at [130, 352] on icon at bounding box center [132, 351] width 8 height 8
click at [159, 40] on input "search" at bounding box center [141, 36] width 81 height 12
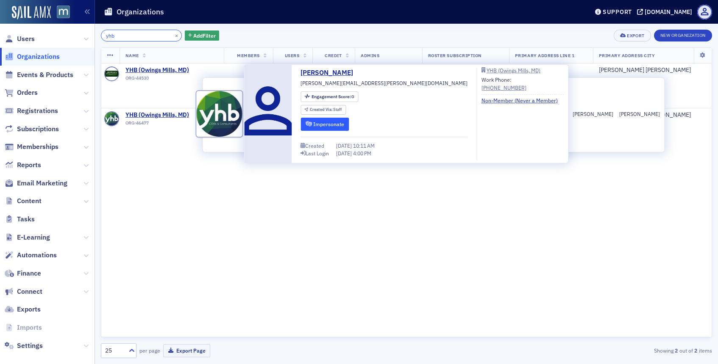
type input "yhb"
click at [349, 125] on button "Impersonate" at bounding box center [324, 124] width 49 height 13
